Goal: Task Accomplishment & Management: Use online tool/utility

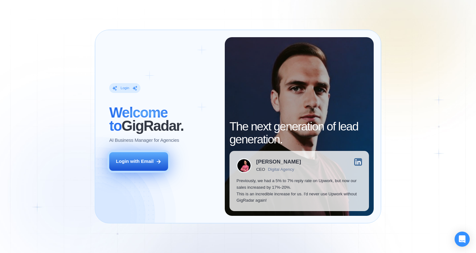
click at [153, 168] on button "Login with Email" at bounding box center [138, 161] width 59 height 19
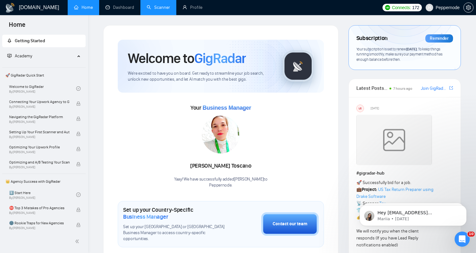
click at [168, 10] on link "Scanner" at bounding box center [158, 7] width 23 height 5
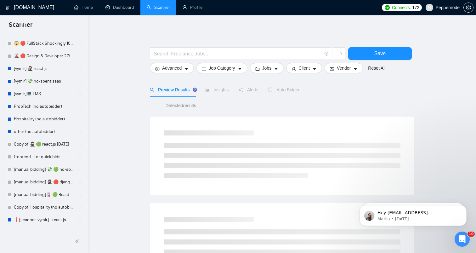
scroll to position [263, 0]
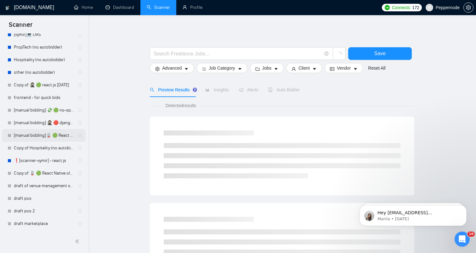
click at [42, 133] on link "[manual bidding]🪫 🟢 React Native old tweaked 05.05 індус копі" at bounding box center [44, 135] width 60 height 13
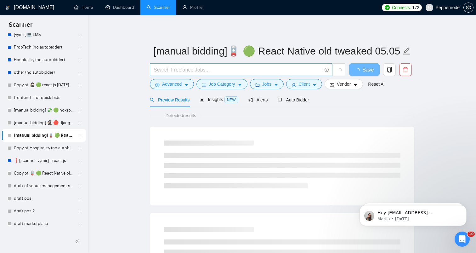
click at [221, 76] on span at bounding box center [241, 69] width 183 height 13
paste input "Mobile App Development for Book Inventory Management"
type input "Mobile App Development for Book Inventory Management"
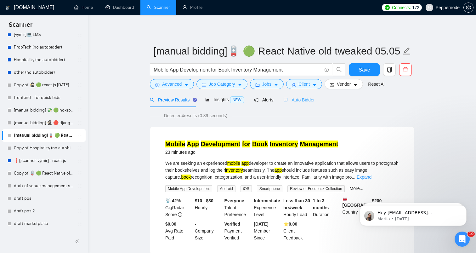
click at [303, 95] on div "Auto Bidder" at bounding box center [299, 99] width 31 height 15
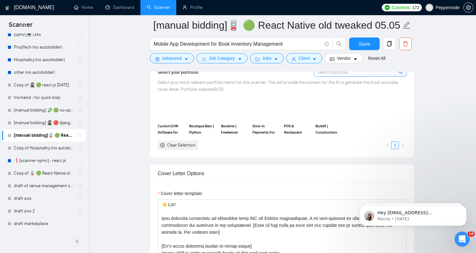
scroll to position [604, 0]
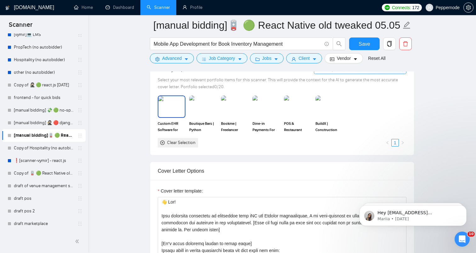
click at [176, 110] on img at bounding box center [171, 106] width 26 height 21
click at [211, 110] on img at bounding box center [203, 106] width 26 height 21
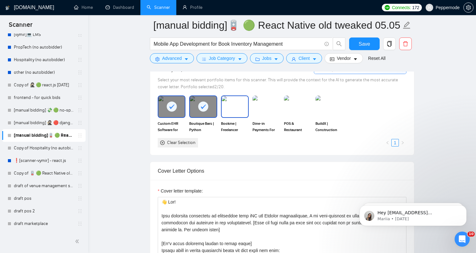
click at [241, 110] on img at bounding box center [235, 106] width 26 height 21
click at [260, 110] on img at bounding box center [266, 106] width 26 height 21
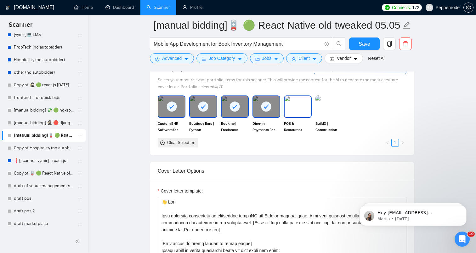
click at [291, 110] on img at bounding box center [298, 106] width 26 height 21
click at [325, 109] on img at bounding box center [329, 106] width 26 height 21
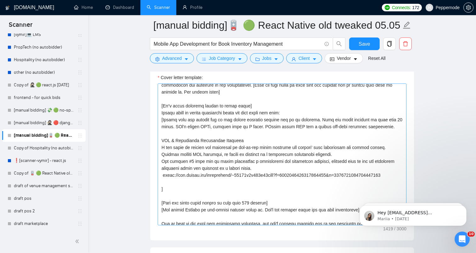
scroll to position [26, 0]
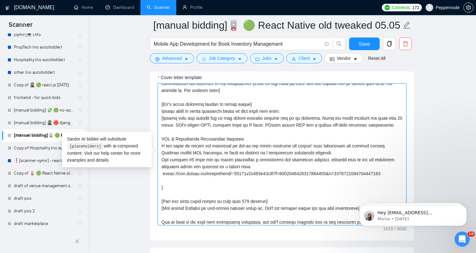
drag, startPoint x: 296, startPoint y: 185, endPoint x: 242, endPoint y: 100, distance: 101.3
click at [242, 100] on textarea "Cover letter template:" at bounding box center [282, 154] width 249 height 142
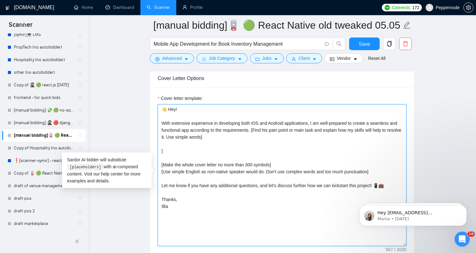
scroll to position [693, 0]
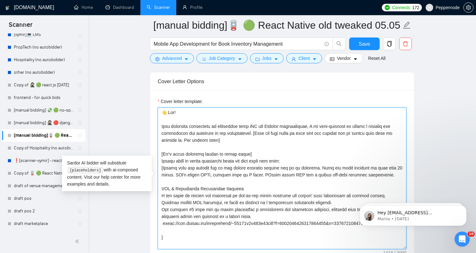
click at [273, 153] on textarea "Cover letter template:" at bounding box center [282, 178] width 249 height 142
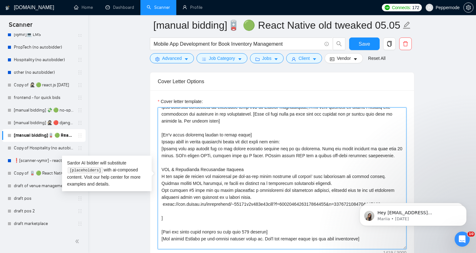
scroll to position [20, 0]
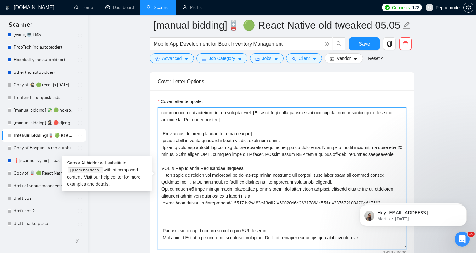
click at [173, 227] on textarea "Cover letter template:" at bounding box center [282, 178] width 249 height 142
drag, startPoint x: 174, startPoint y: 223, endPoint x: 159, endPoint y: 133, distance: 90.9
click at [159, 133] on textarea "Cover letter template:" at bounding box center [282, 178] width 249 height 142
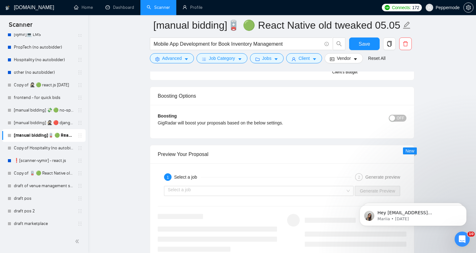
scroll to position [1226, 0]
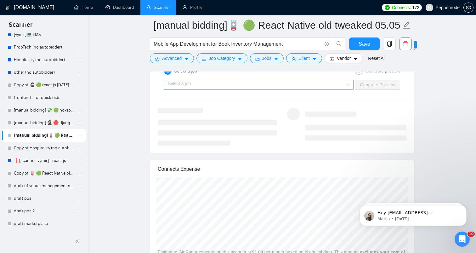
click at [351, 89] on div "Select a job" at bounding box center [259, 85] width 190 height 10
type textarea "👋 Hey! With extensive experience in developing both iOS and Android application…"
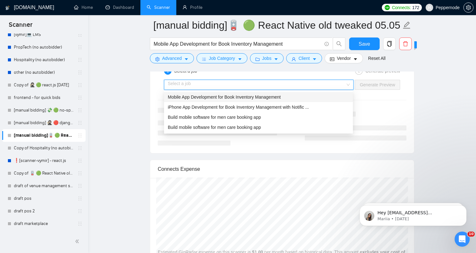
click at [281, 99] on span "Mobile App Development for Book Inventory Management" at bounding box center [224, 97] width 113 height 5
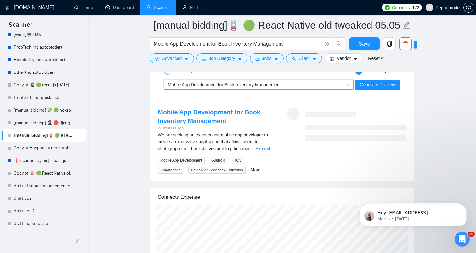
click at [362, 92] on div "~021967949217918905516 Mobile App Development for Book Inventory Management Gen…" at bounding box center [282, 84] width 250 height 15
click at [365, 89] on div "Mobile App Development for Book Inventory Management Generate Preview" at bounding box center [282, 84] width 250 height 15
click at [370, 83] on span "Generate Preview" at bounding box center [377, 84] width 35 height 7
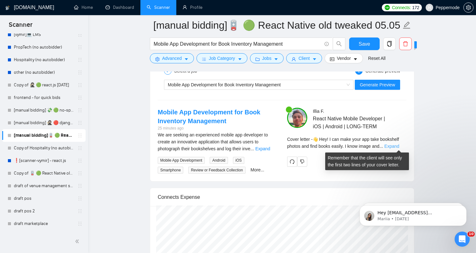
click at [394, 147] on link "Expand" at bounding box center [392, 146] width 15 height 5
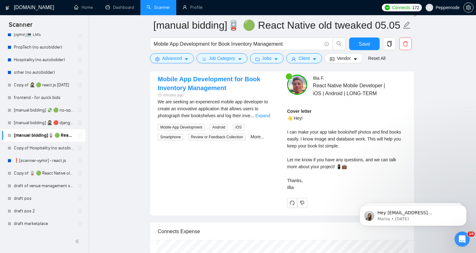
scroll to position [1259, 0]
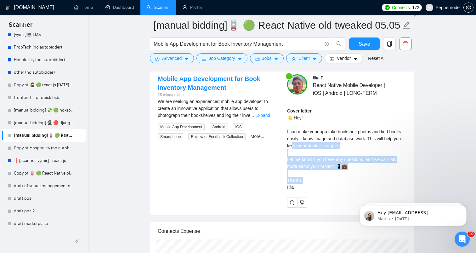
drag, startPoint x: 304, startPoint y: 181, endPoint x: 291, endPoint y: 142, distance: 41.0
click at [291, 142] on div "Cover letter 👋 Hey! I can make your app take bookshelf photos and find books ea…" at bounding box center [346, 148] width 119 height 83
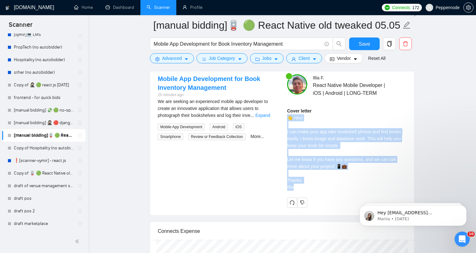
drag, startPoint x: 287, startPoint y: 117, endPoint x: 320, endPoint y: 185, distance: 75.4
click at [320, 185] on div "Cover letter 👋 Hey! I can make your app take bookshelf photos and find books ea…" at bounding box center [346, 148] width 119 height 83
copy div "👋 Hey! I can make your app take bookshelf photos and find books easily. I know …"
click at [42, 99] on link "frontend - for quick bids" at bounding box center [44, 97] width 60 height 13
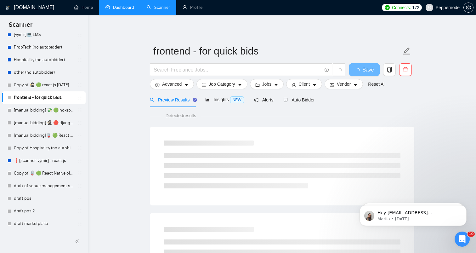
click at [134, 9] on link "Dashboard" at bounding box center [120, 7] width 29 height 5
